Goal: Task Accomplishment & Management: Use online tool/utility

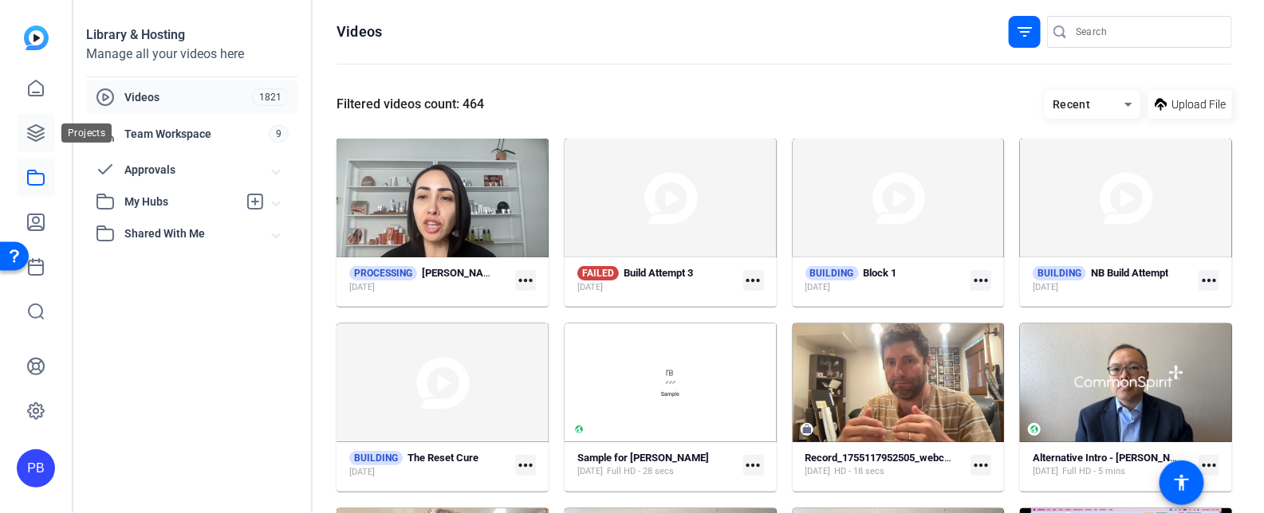
click at [37, 129] on icon at bounding box center [35, 133] width 19 height 19
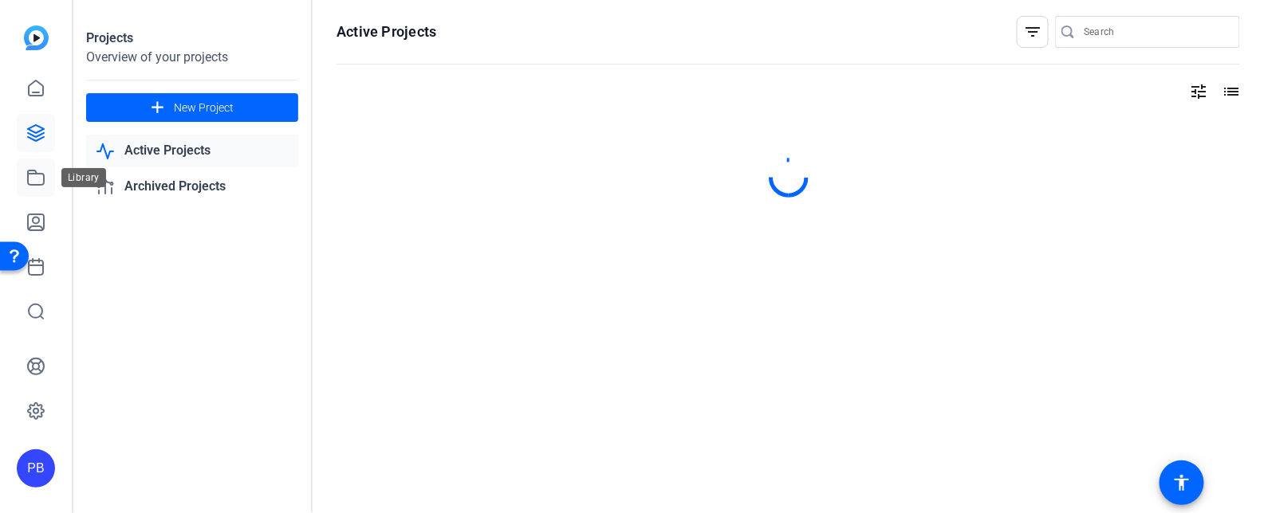
click at [44, 176] on icon at bounding box center [36, 178] width 16 height 14
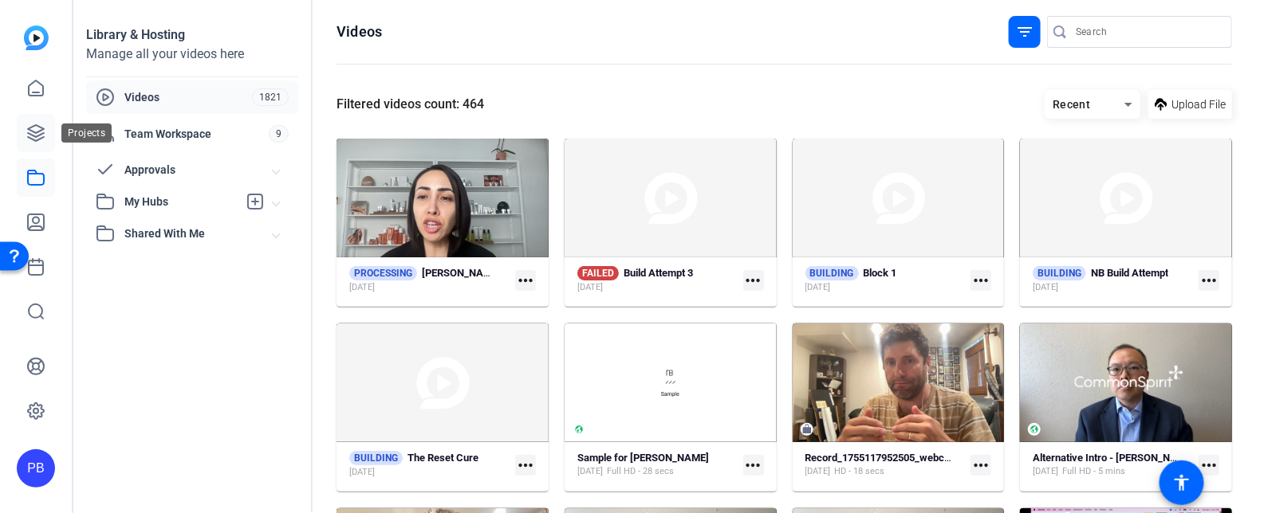
click at [37, 127] on icon at bounding box center [36, 133] width 16 height 16
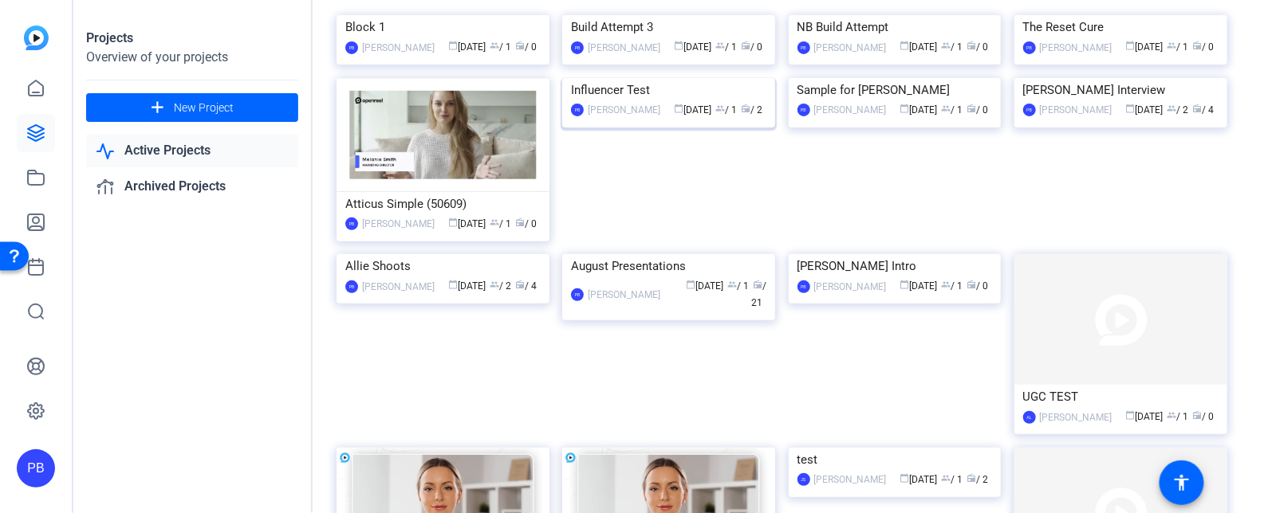
scroll to position [293, 0]
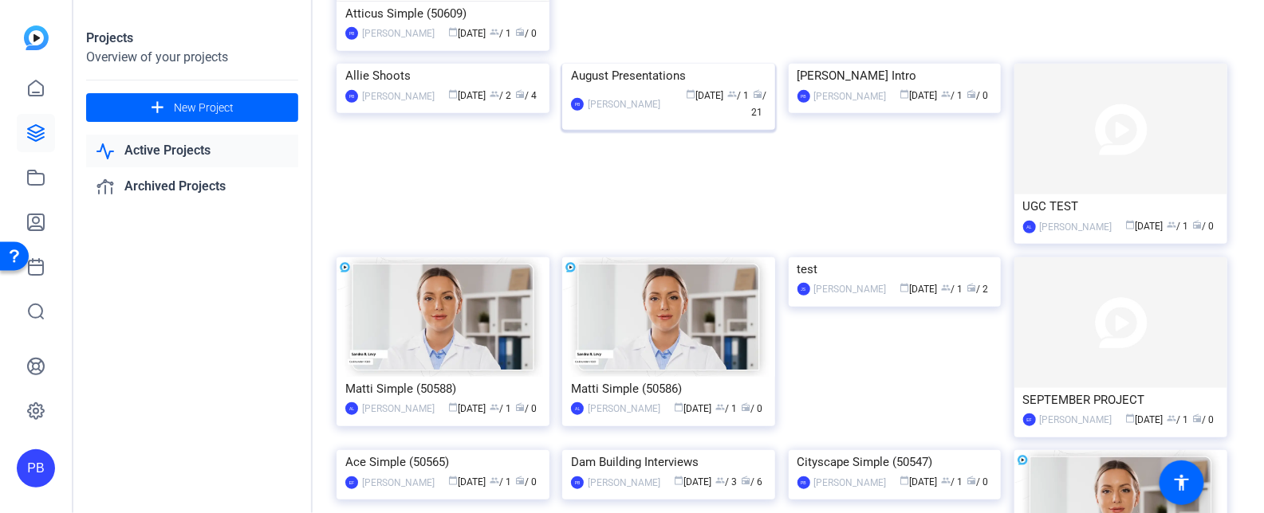
click at [737, 64] on img at bounding box center [668, 64] width 213 height 0
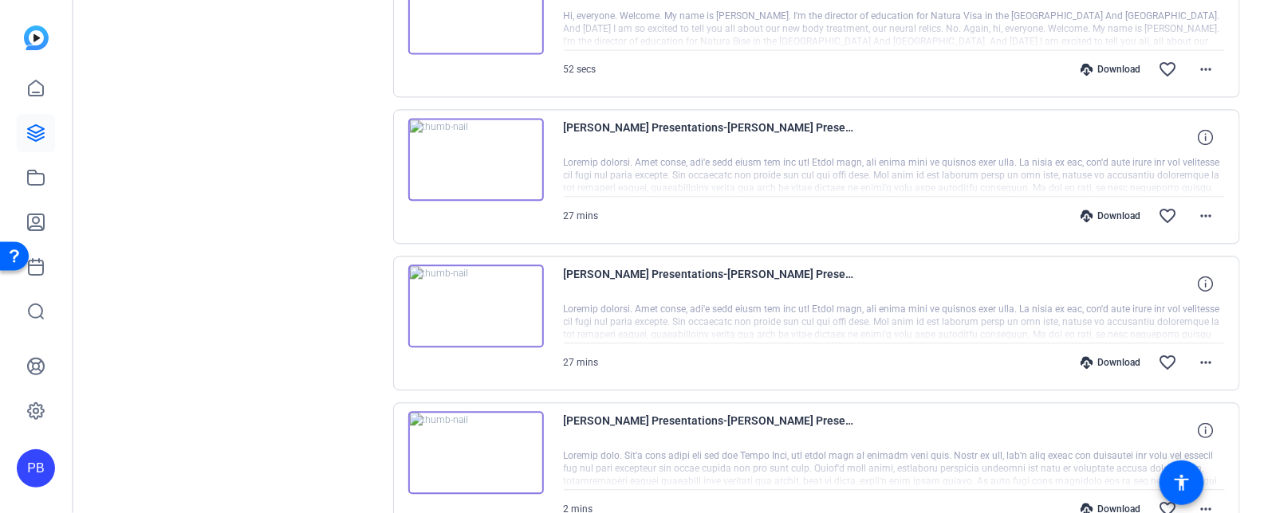
scroll to position [1344, 0]
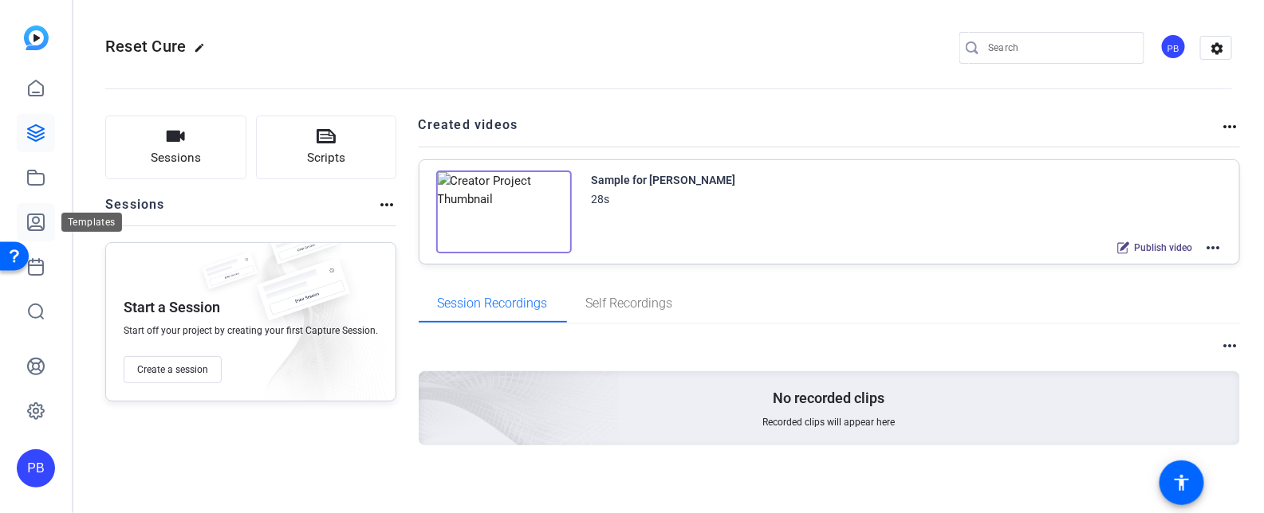
click at [41, 222] on icon at bounding box center [35, 222] width 19 height 19
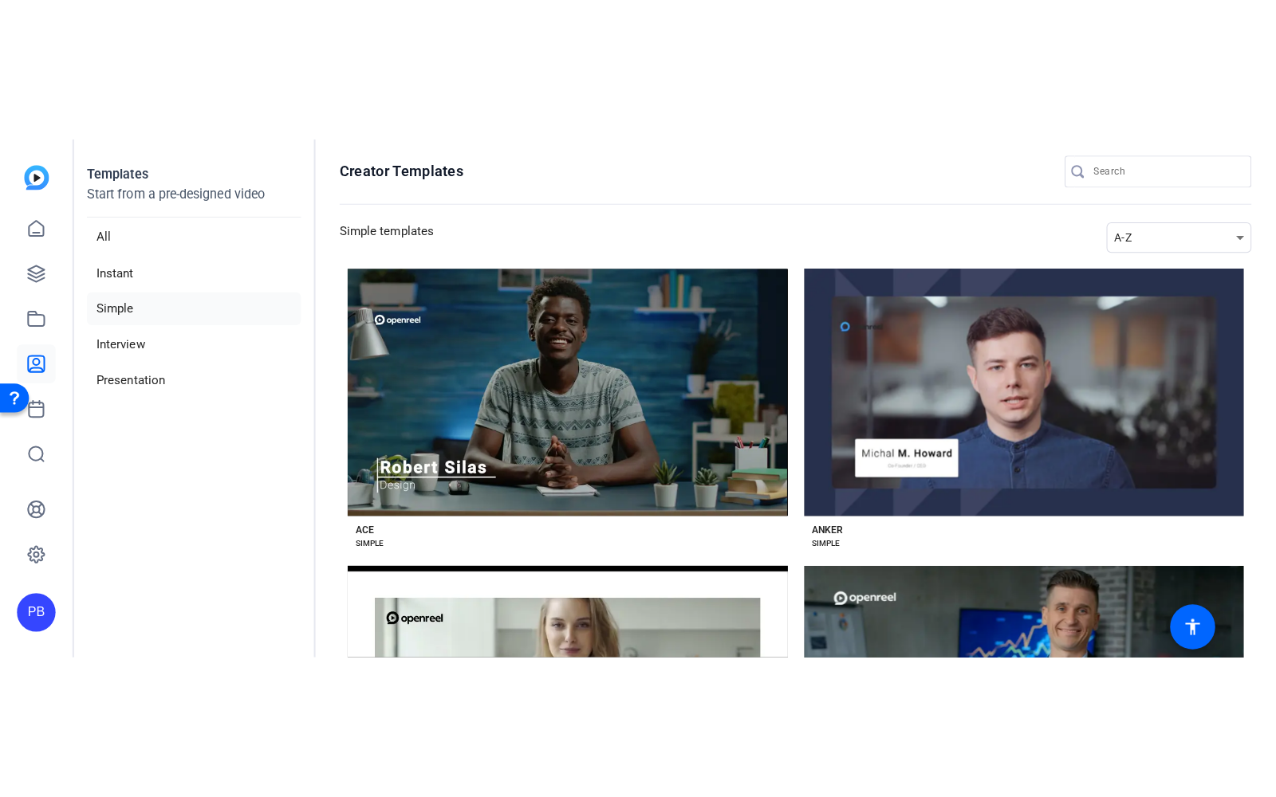
scroll to position [504, 0]
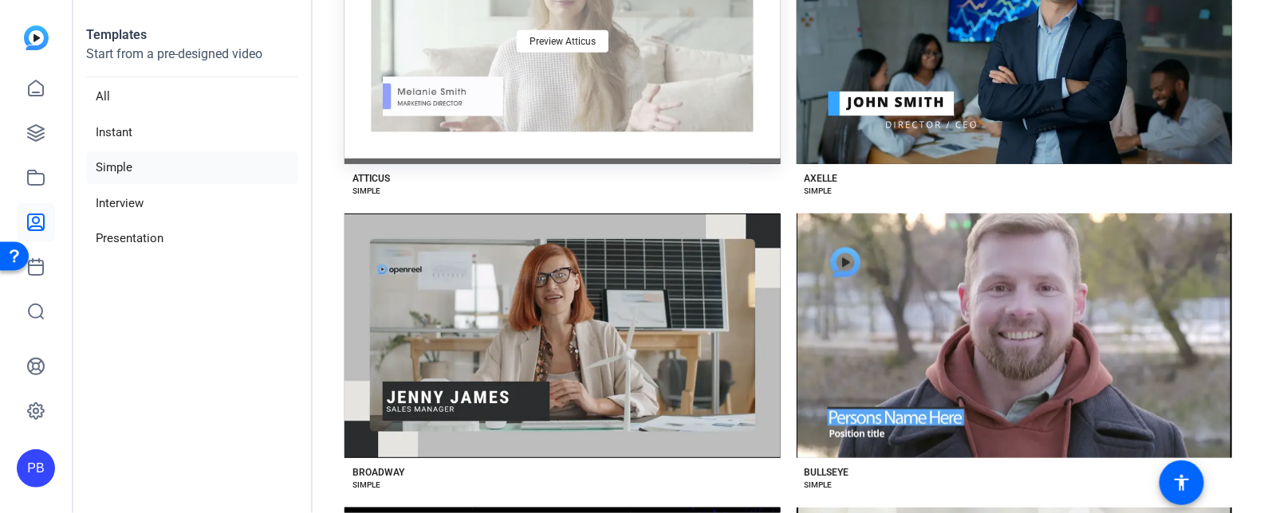
click at [669, 108] on div "Preview Atticus" at bounding box center [562, 41] width 436 height 245
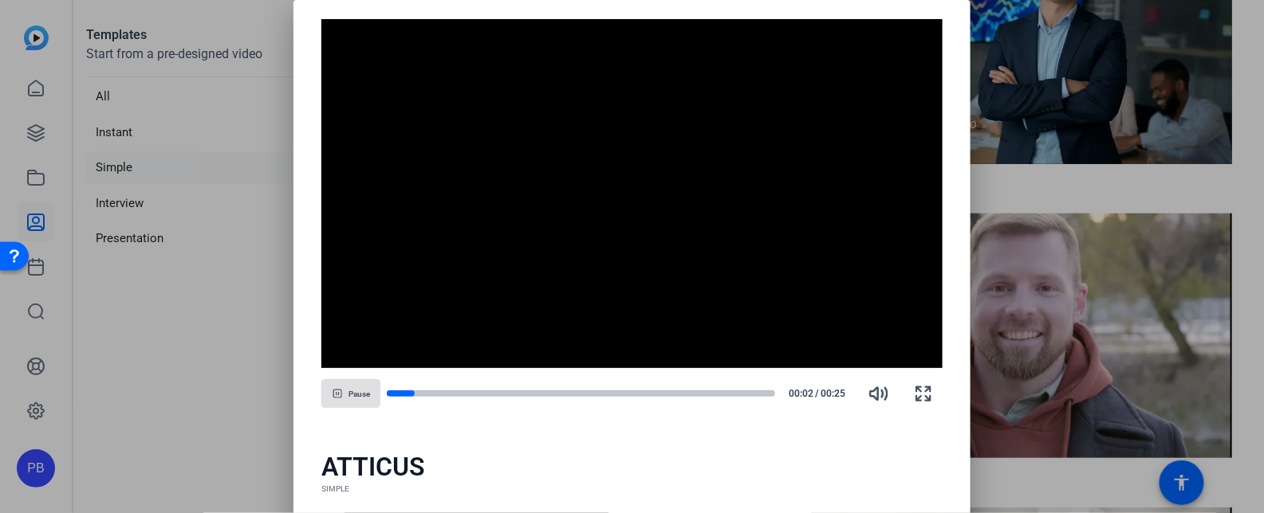
scroll to position [209, 0]
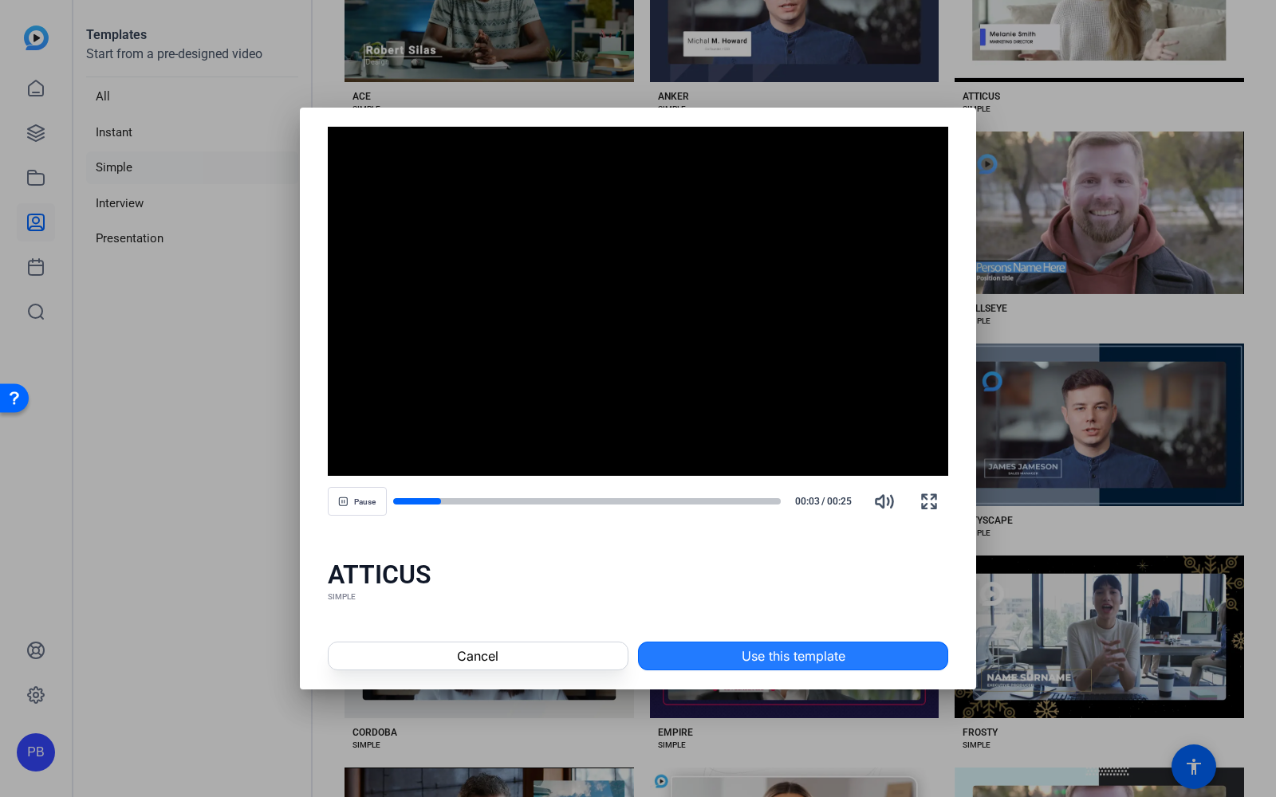
click at [773, 513] on span "Use this template" at bounding box center [793, 656] width 104 height 19
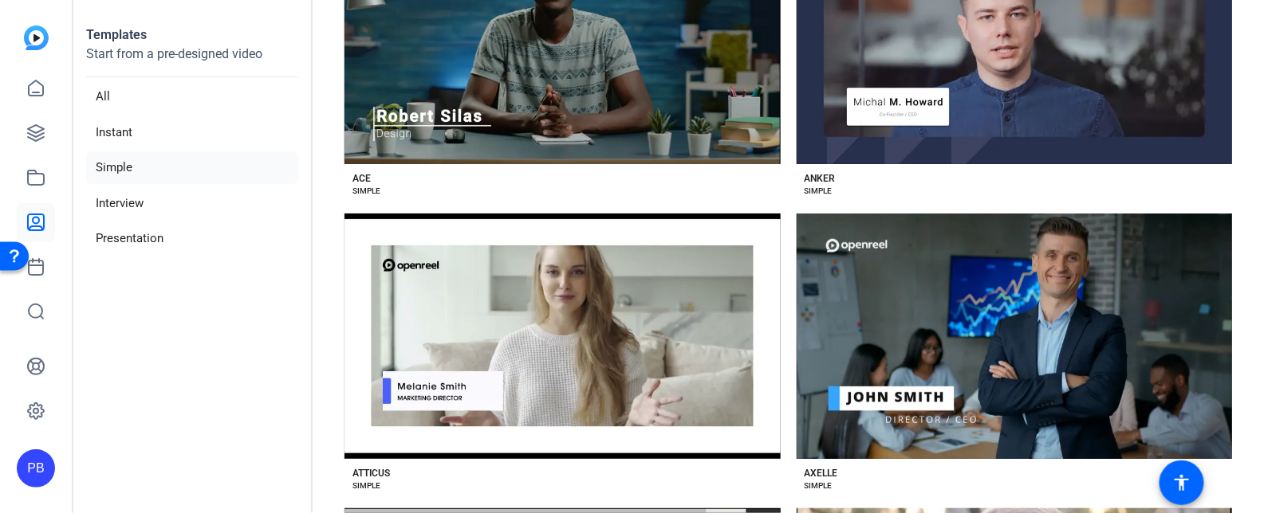
scroll to position [128, 0]
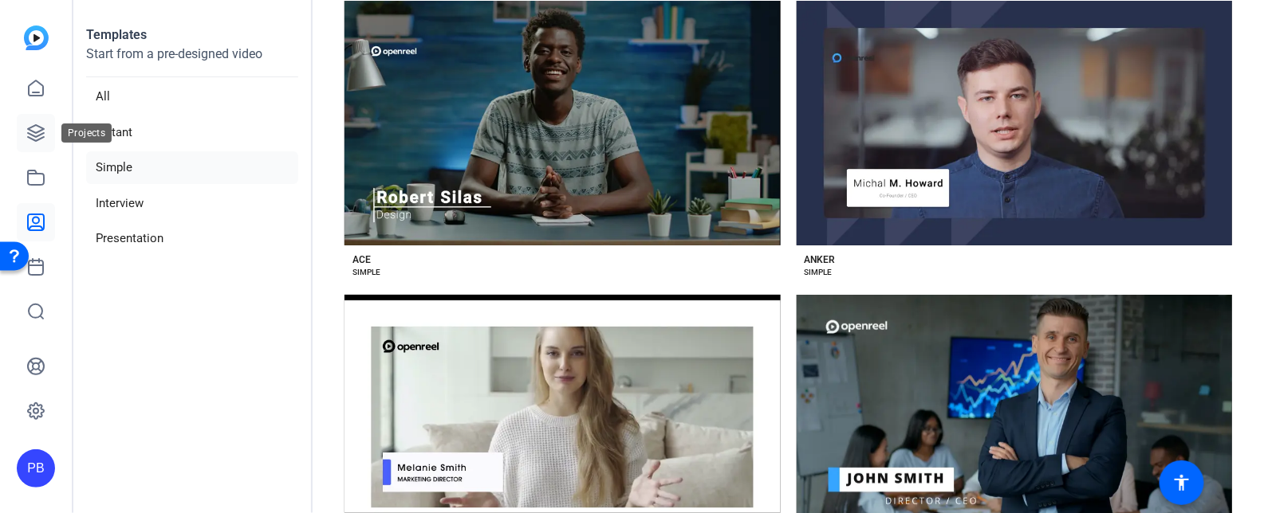
click at [38, 139] on icon at bounding box center [36, 133] width 16 height 16
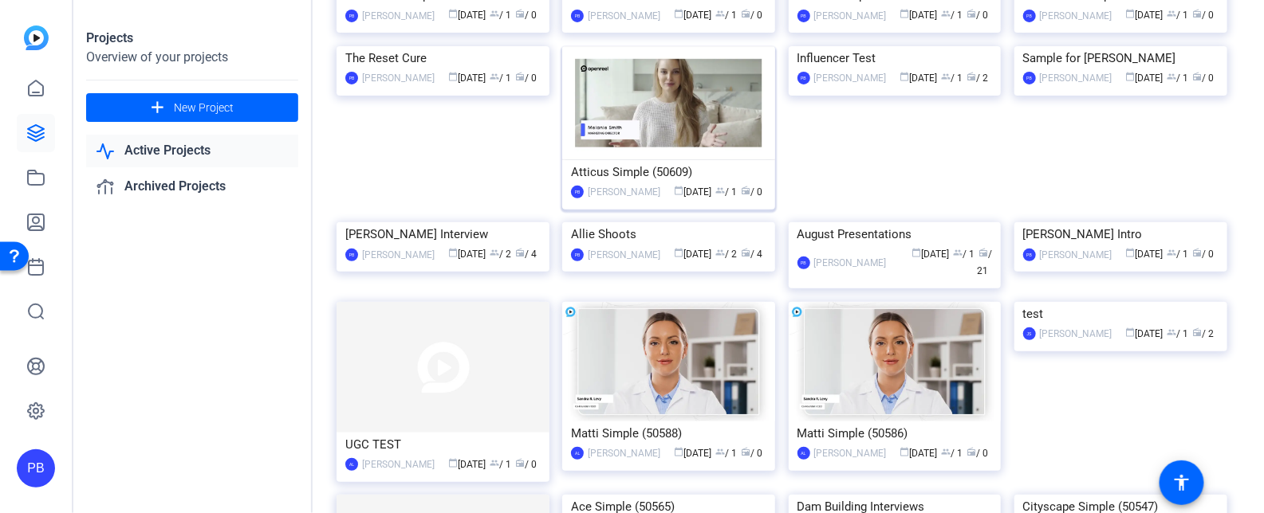
scroll to position [152, 0]
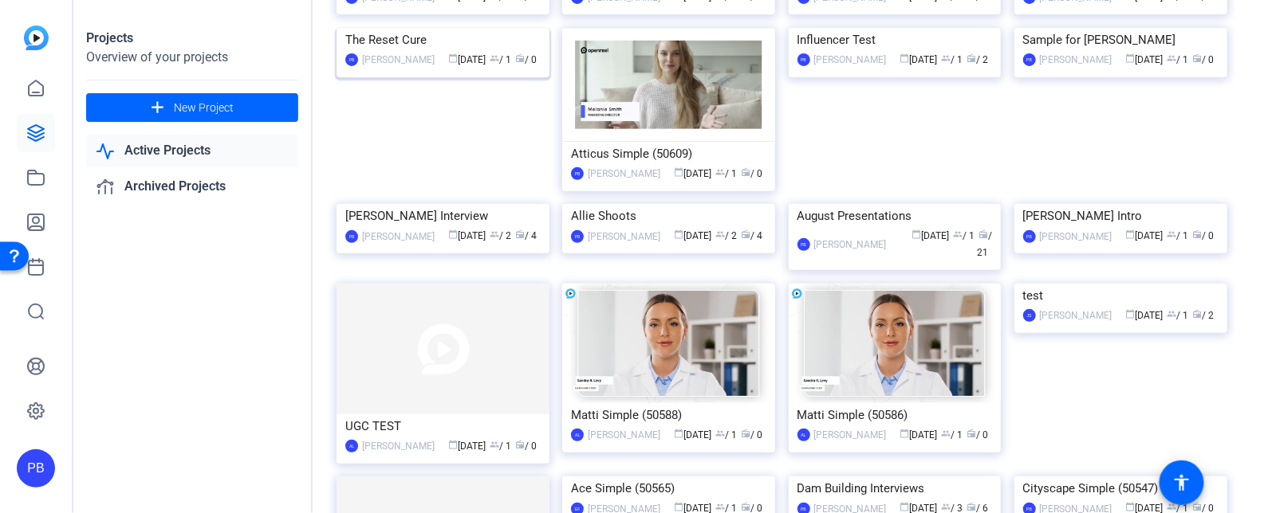
click at [402, 52] on div "The Reset Cure" at bounding box center [442, 40] width 195 height 24
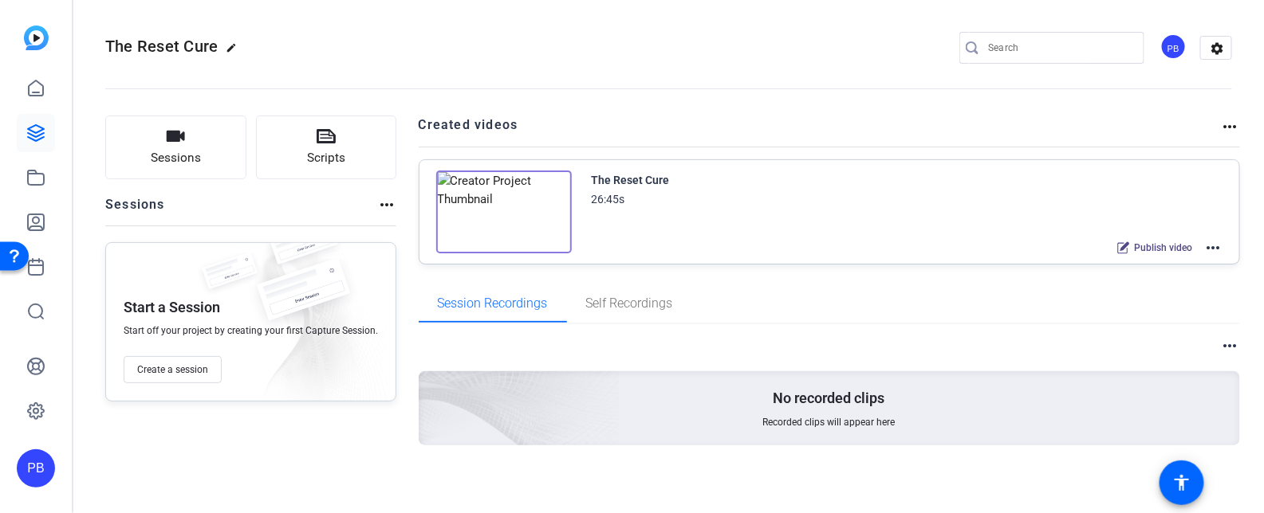
click at [1209, 246] on mat-icon "more_horiz" at bounding box center [1212, 247] width 19 height 19
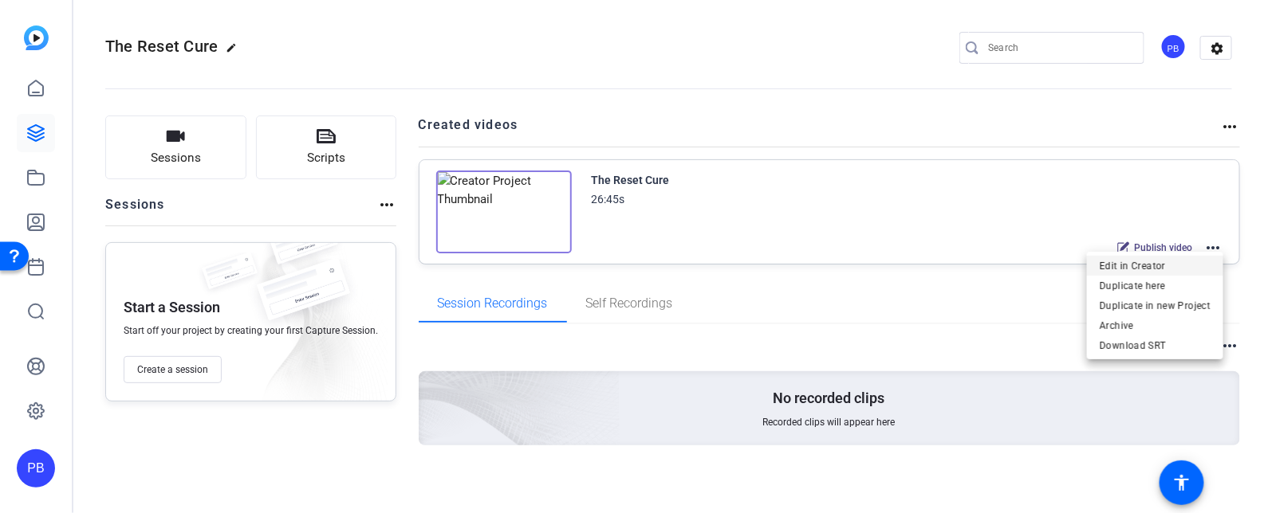
click at [1186, 261] on span "Edit in Creator" at bounding box center [1154, 265] width 111 height 19
